Goal: Task Accomplishment & Management: Complete application form

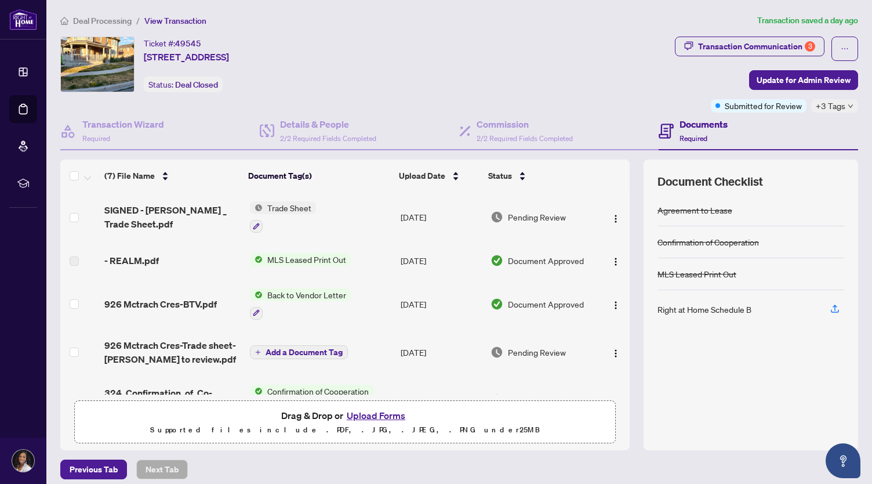
scroll to position [132, 0]
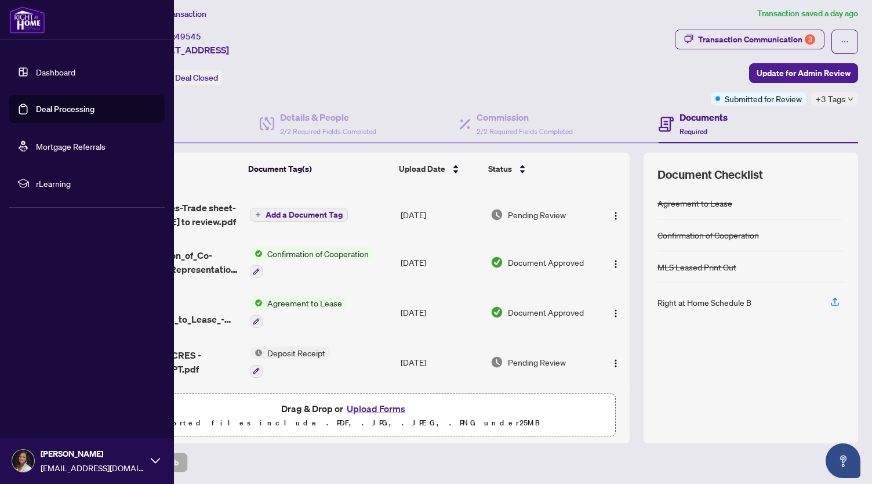
click at [36, 109] on link "Deal Processing" at bounding box center [65, 109] width 59 height 10
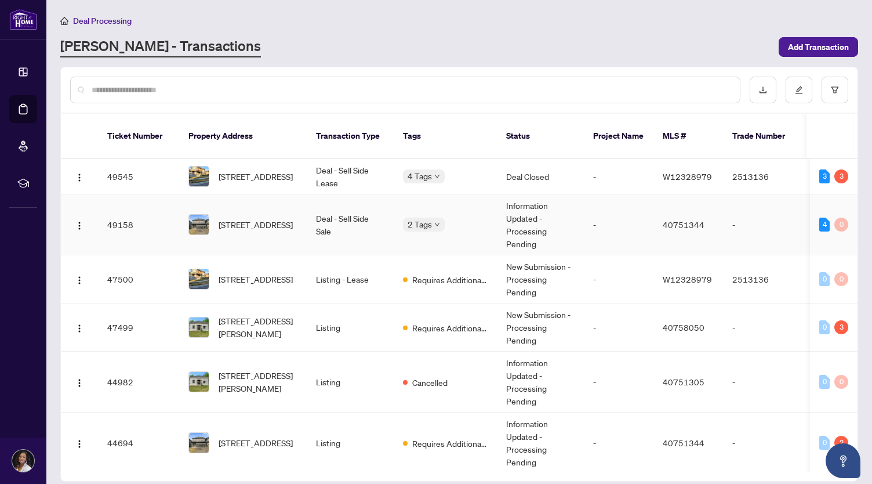
click at [200, 215] on img at bounding box center [199, 225] width 20 height 20
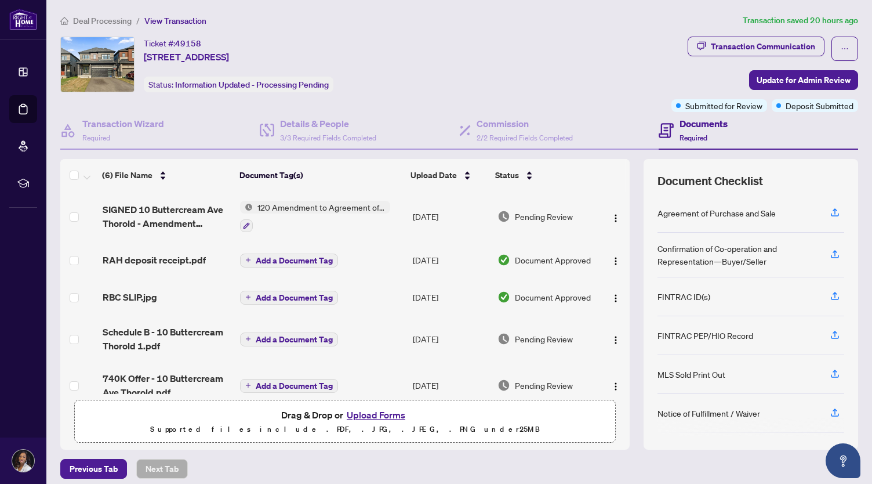
click at [398, 419] on button "Upload Forms" at bounding box center [376, 414] width 66 height 15
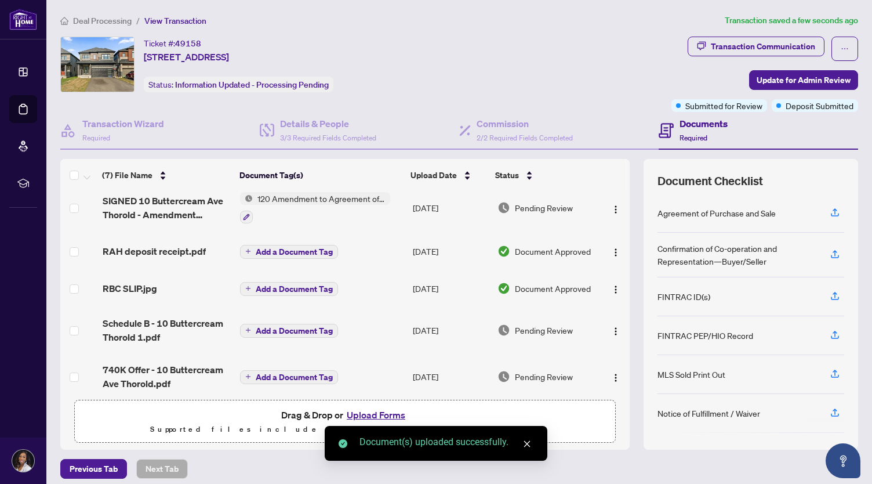
scroll to position [101, 0]
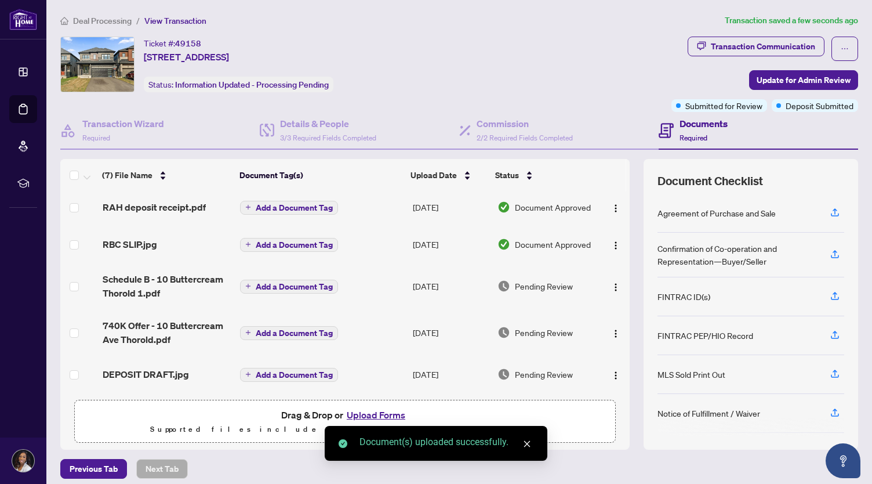
click at [305, 373] on span "Add a Document Tag" at bounding box center [294, 375] width 77 height 8
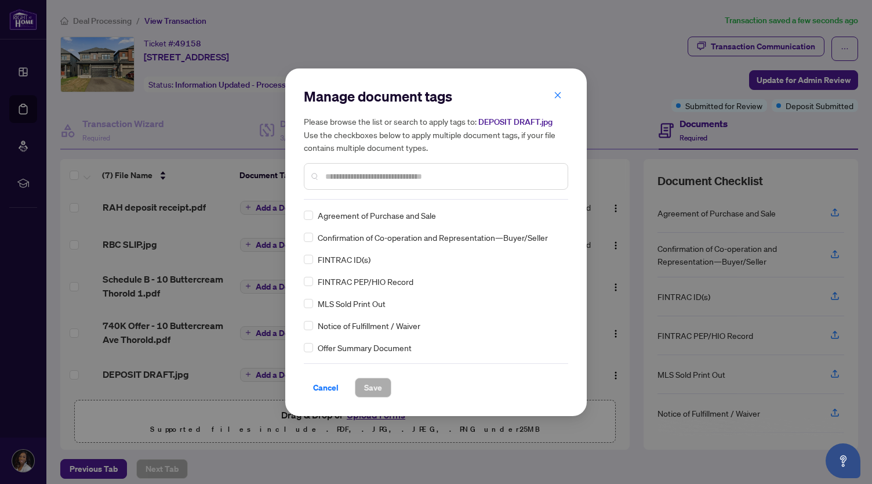
click at [563, 126] on h5 "Please browse the list or search to apply tags to: DEPOSIT DRAFT.jpg Use the ch…" at bounding box center [436, 134] width 264 height 39
click at [561, 95] on icon "close" at bounding box center [558, 95] width 8 height 8
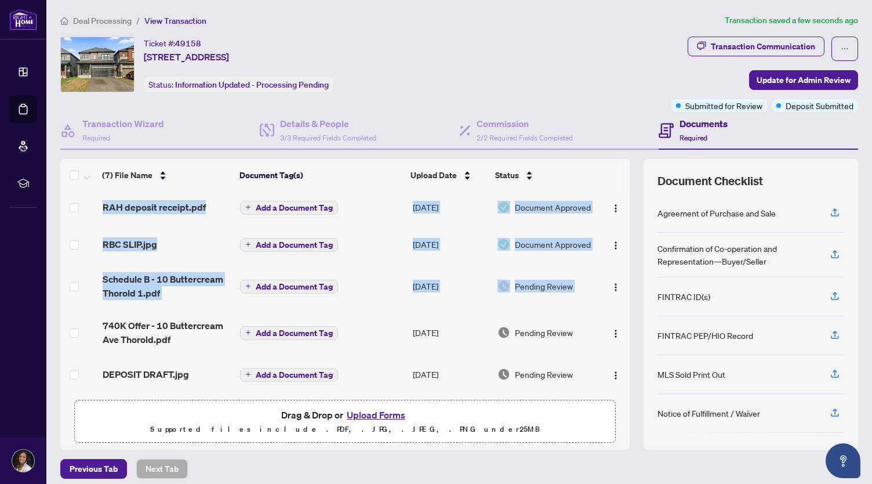
drag, startPoint x: 617, startPoint y: 280, endPoint x: 625, endPoint y: 227, distance: 53.9
click at [625, 227] on div "(7) File Name Document Tag(s) Upload Date Status SIGNED Ontario 123 - Waiver.pd…" at bounding box center [459, 304] width 798 height 290
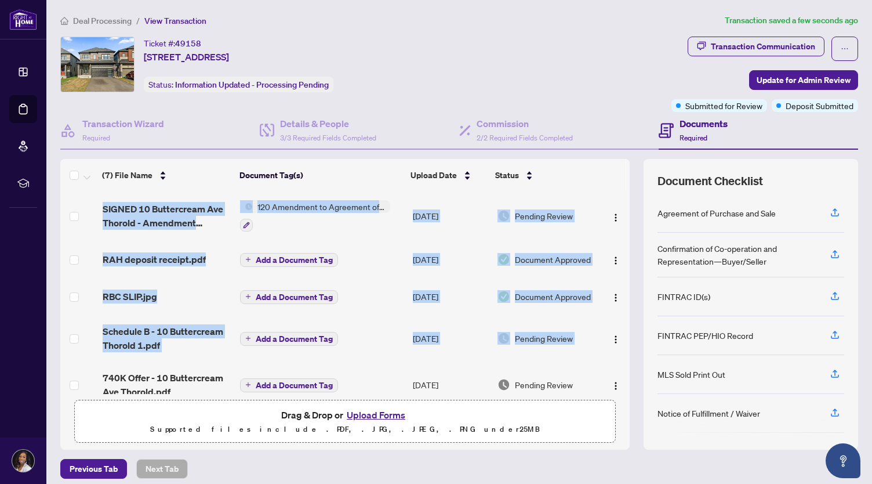
scroll to position [0, 0]
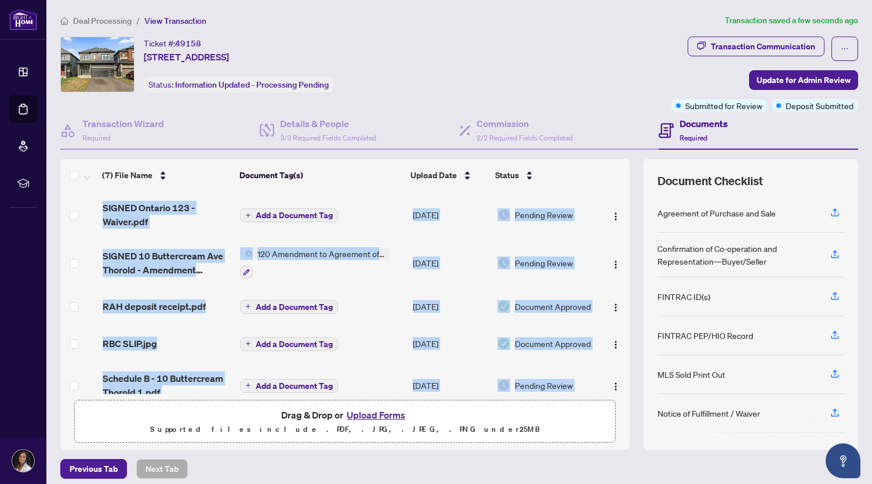
click at [310, 214] on span "Add a Document Tag" at bounding box center [294, 215] width 77 height 8
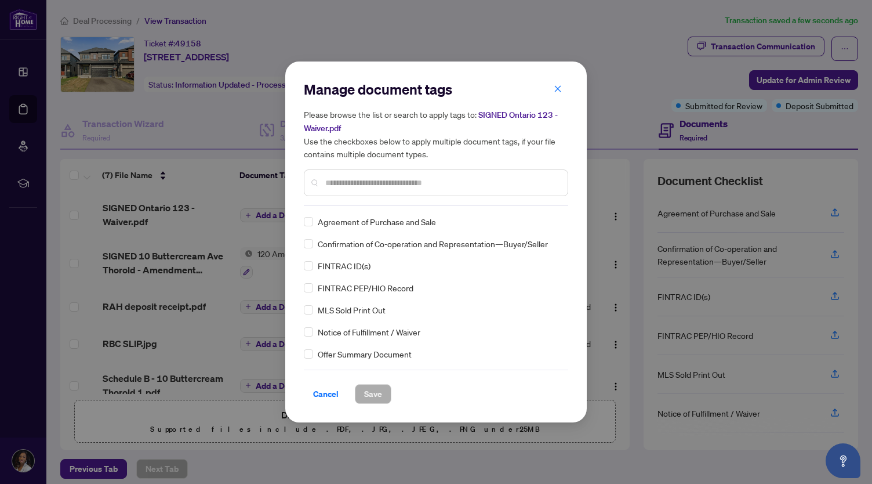
click at [347, 184] on input "text" at bounding box center [441, 182] width 233 height 13
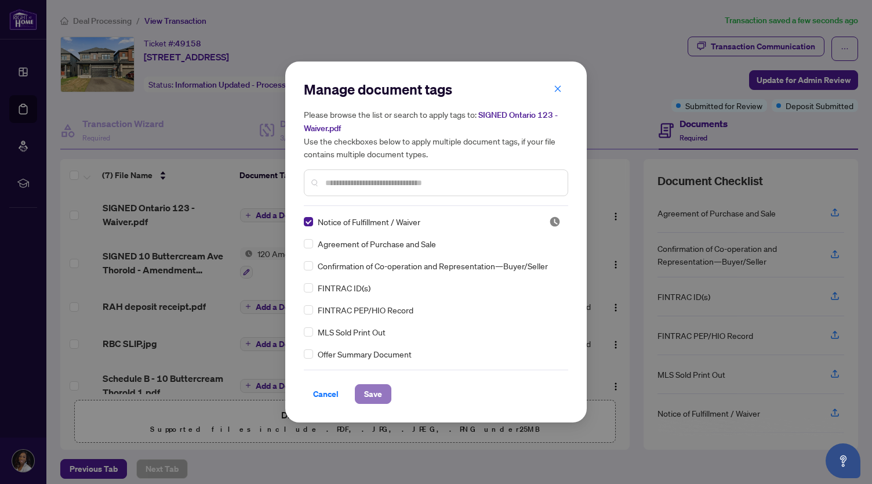
click at [371, 390] on span "Save" at bounding box center [373, 394] width 18 height 19
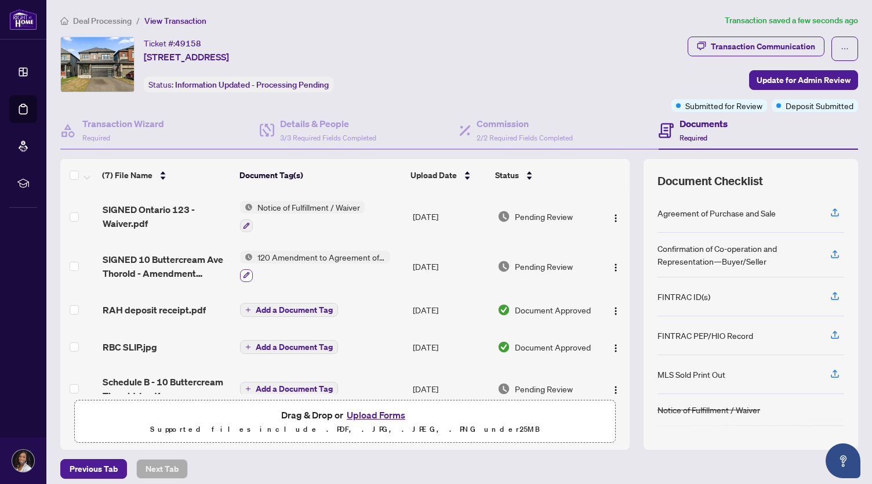
click at [245, 271] on icon "button" at bounding box center [246, 274] width 7 height 7
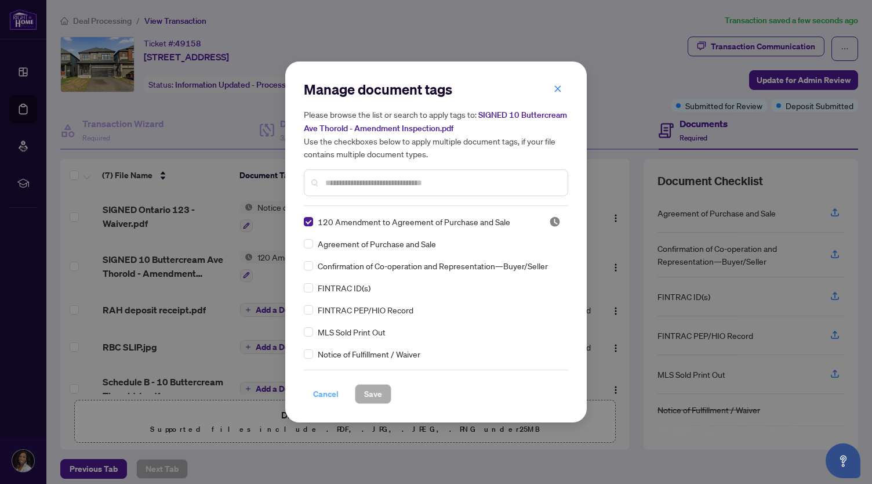
click at [331, 390] on span "Cancel" at bounding box center [326, 394] width 26 height 19
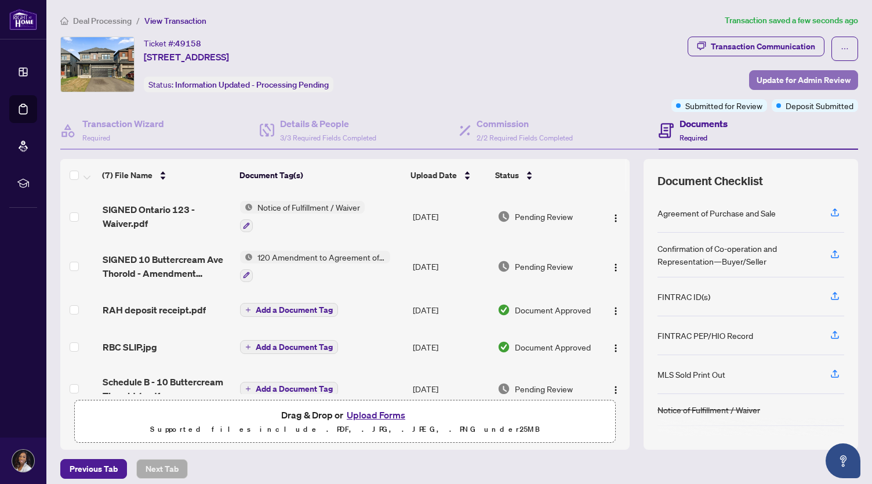
click at [778, 79] on span "Update for Admin Review" at bounding box center [804, 80] width 94 height 19
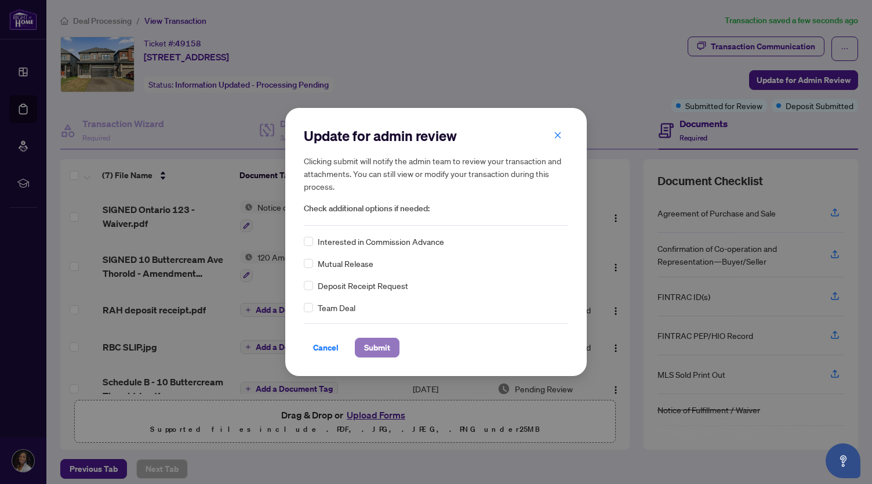
click at [368, 351] on span "Submit" at bounding box center [377, 347] width 26 height 19
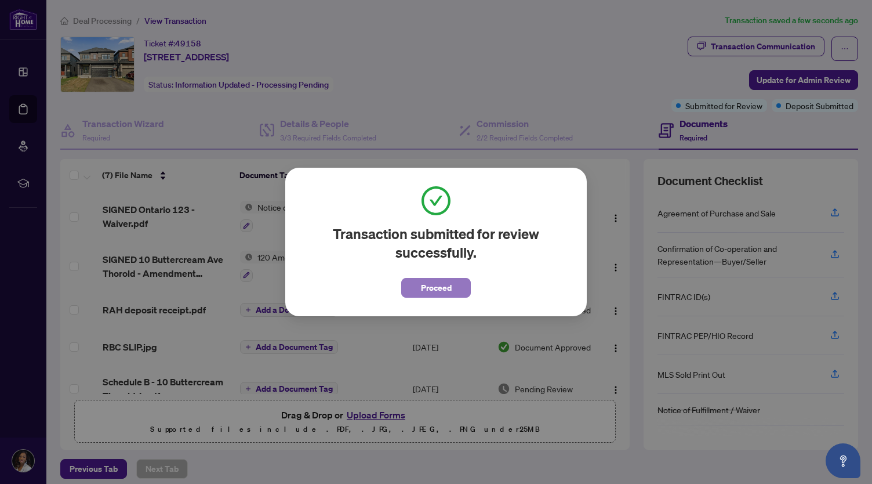
click at [438, 292] on span "Proceed" at bounding box center [436, 287] width 31 height 19
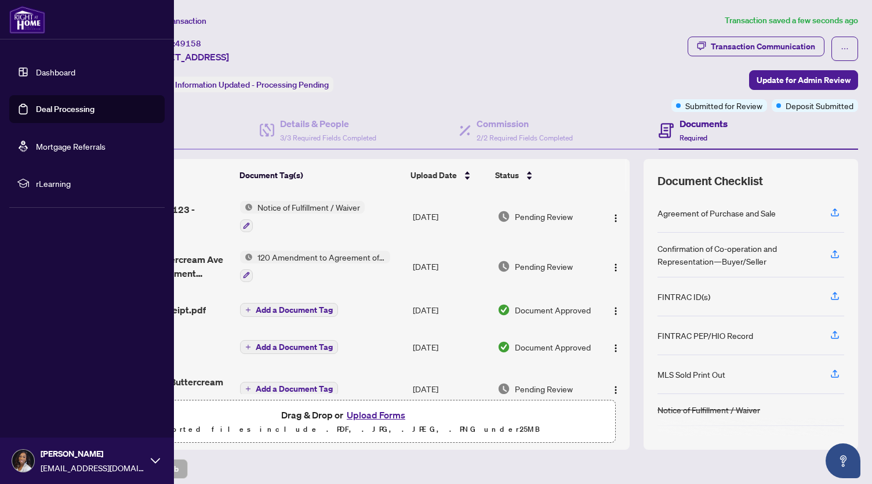
click at [36, 106] on link "Deal Processing" at bounding box center [65, 109] width 59 height 10
